Goal: Transaction & Acquisition: Subscribe to service/newsletter

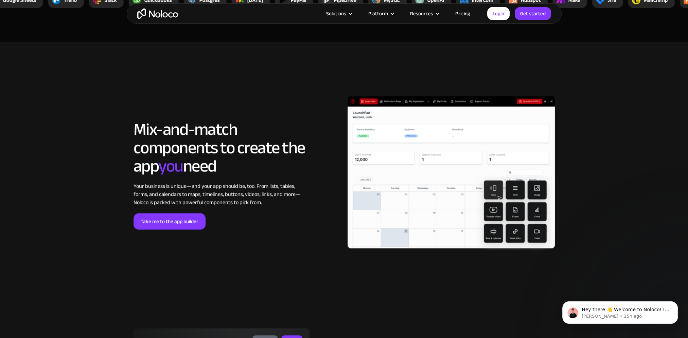
drag, startPoint x: 91, startPoint y: 145, endPoint x: 96, endPoint y: 143, distance: 5.3
click at [91, 145] on section "LOREM IPSUM Mix-and-match components to create the app you need Your business i…" at bounding box center [344, 158] width 688 height 232
click at [465, 14] on link "Pricing" at bounding box center [463, 13] width 32 height 9
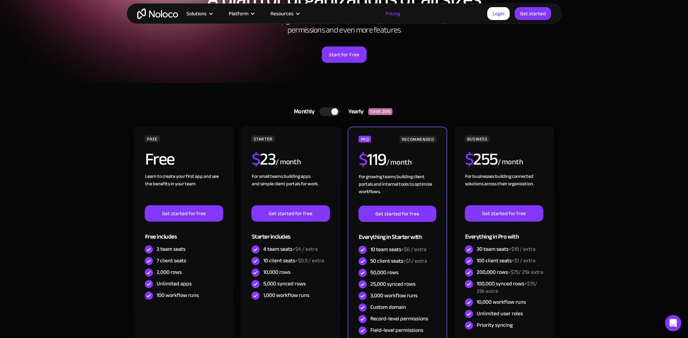
scroll to position [102, 0]
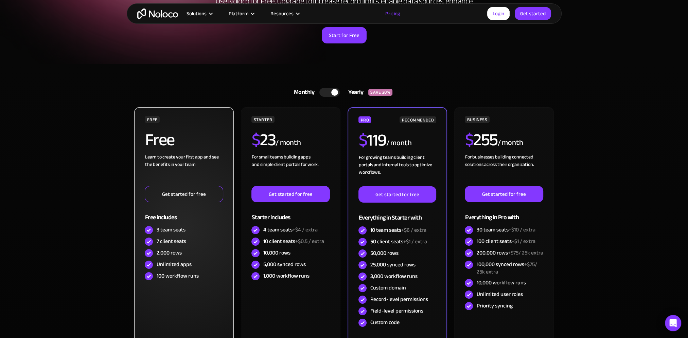
click at [187, 199] on link "Get started for free" at bounding box center [184, 194] width 78 height 16
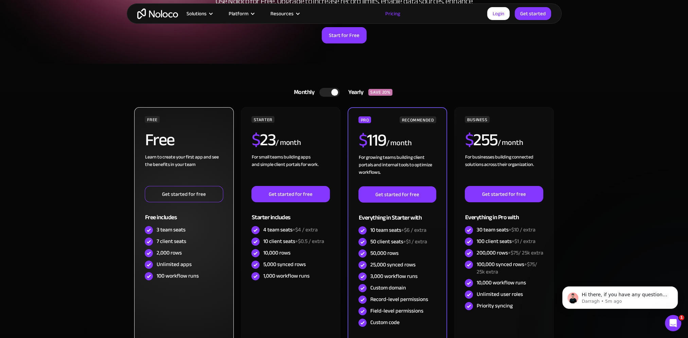
scroll to position [0, 0]
